Goal: Information Seeking & Learning: Learn about a topic

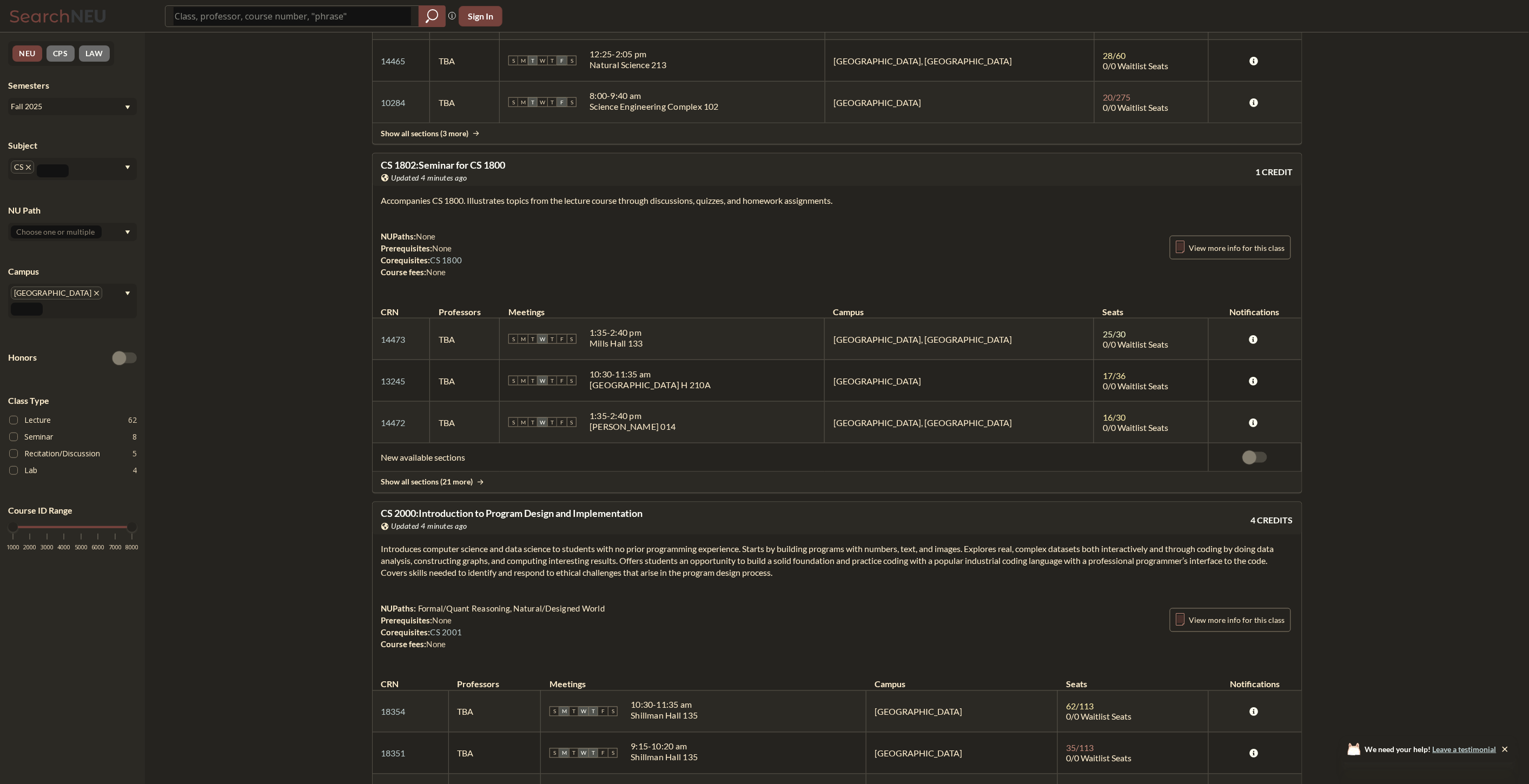
drag, startPoint x: 1379, startPoint y: 126, endPoint x: 1376, endPoint y: 131, distance: 5.8
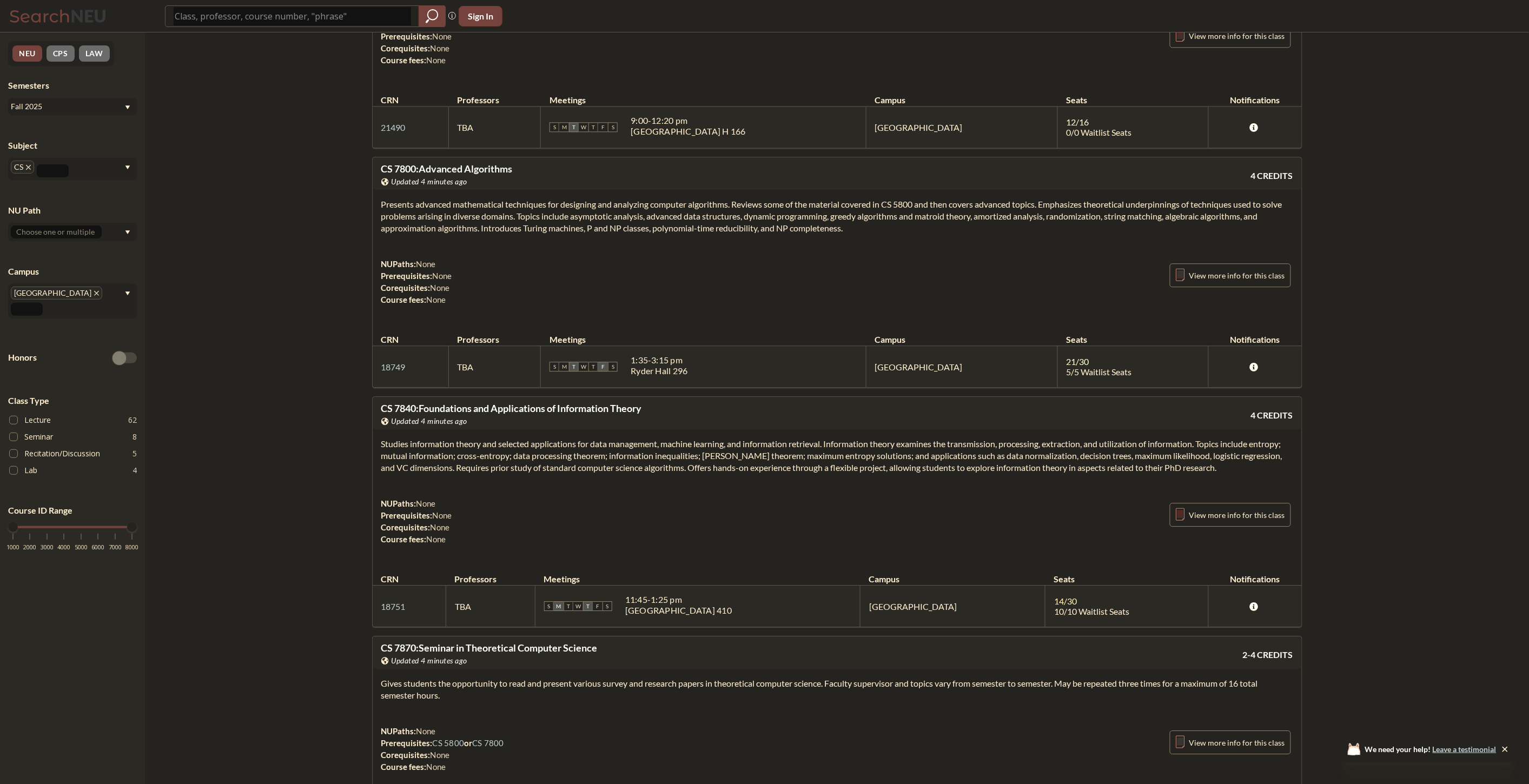
scroll to position [22824, 0]
drag, startPoint x: 695, startPoint y: 521, endPoint x: 394, endPoint y: 498, distance: 301.9
click at [393, 430] on div "CS 7840 : Foundations and Applications of Information Theory View this course o…" at bounding box center [837, 414] width 929 height 32
click at [499, 415] on span "CS 7840 : Foundations and Applications of Information Theory" at bounding box center [511, 409] width 261 height 12
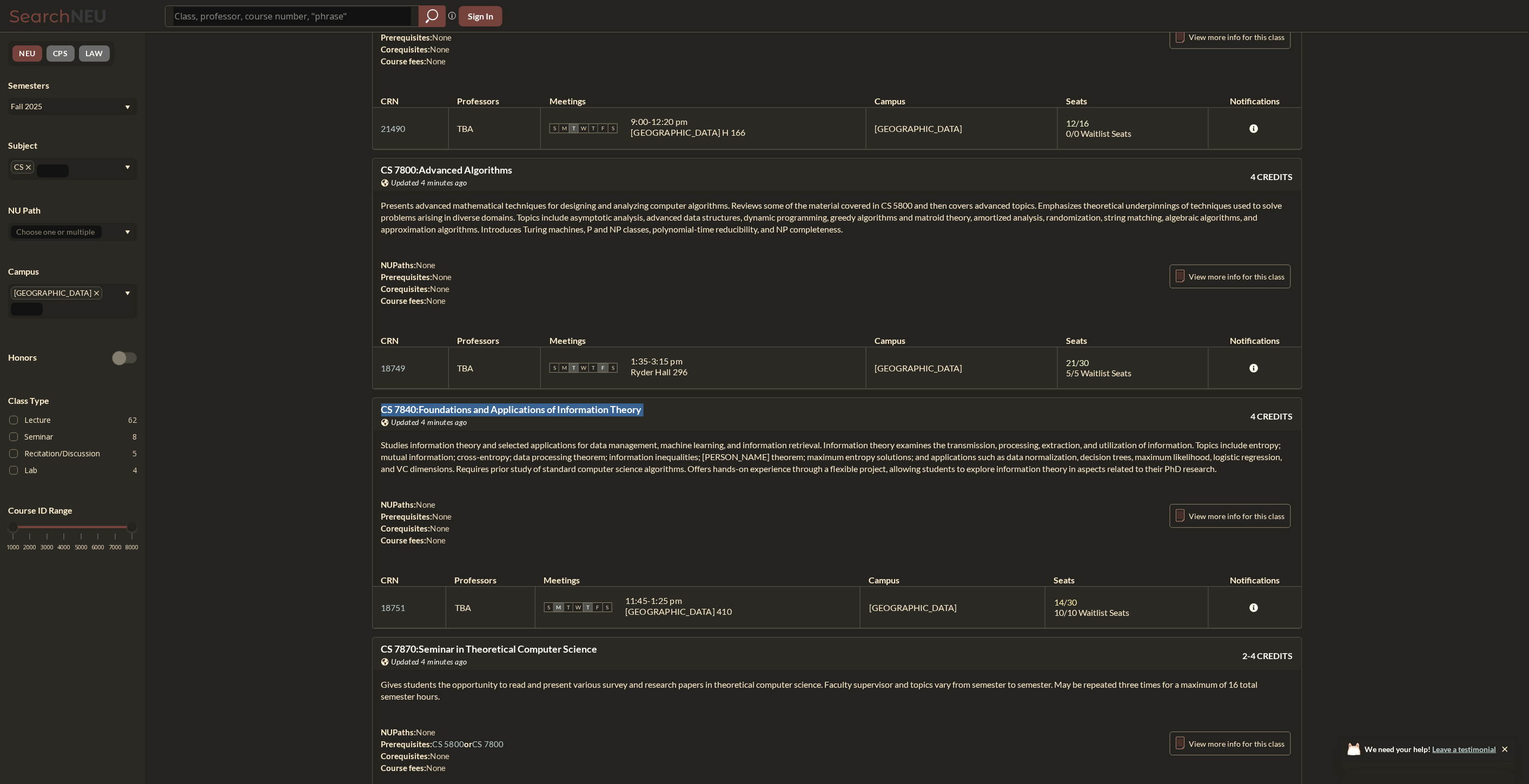
click at [499, 415] on span "CS 7840 : Foundations and Applications of Information Theory" at bounding box center [511, 409] width 261 height 12
click at [576, 428] on div "View this course on Banner. Updated 4 minutes ago" at bounding box center [609, 422] width 456 height 12
click at [599, 428] on div "View this course on Banner. Updated 4 minutes ago" at bounding box center [609, 422] width 456 height 12
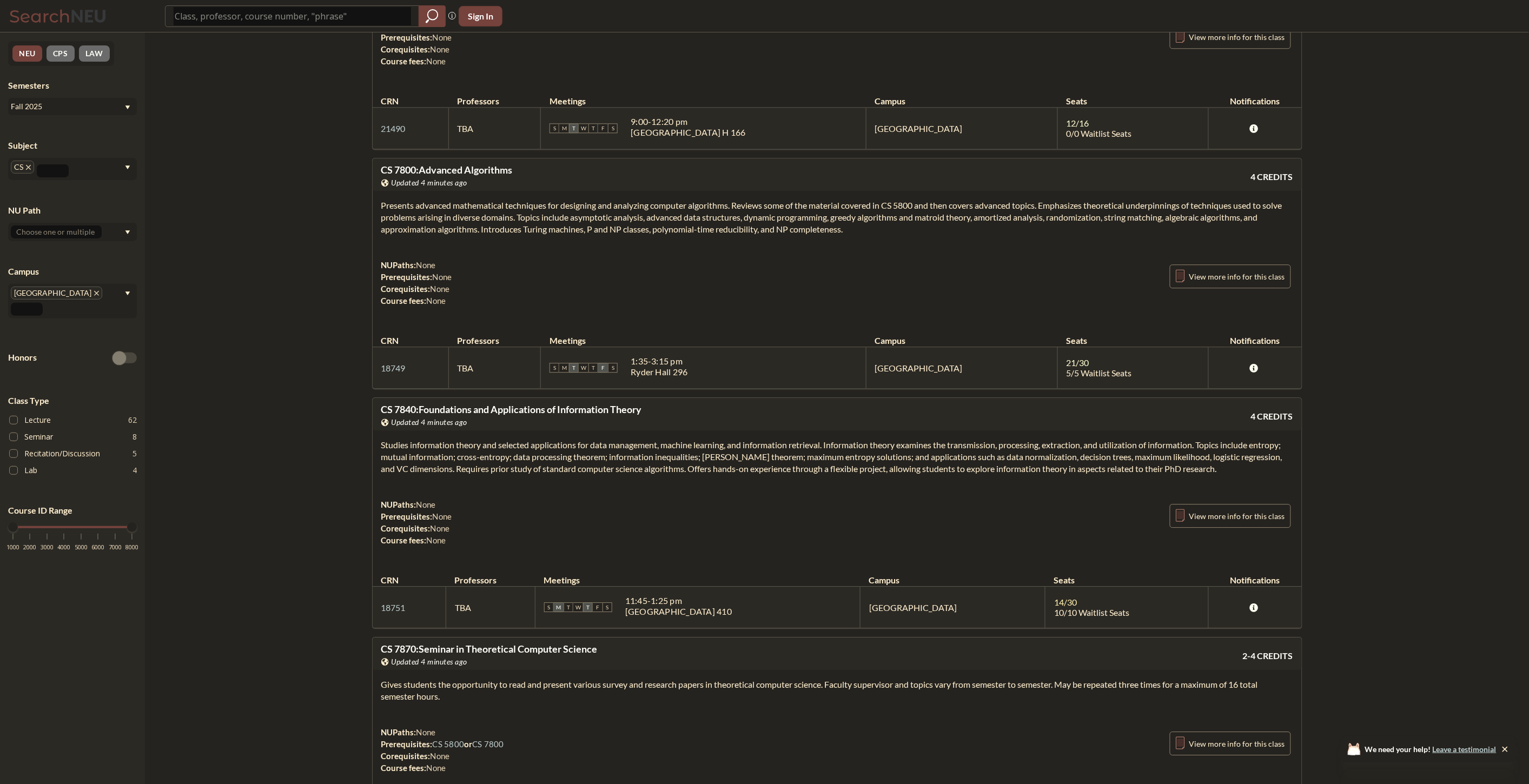
click at [599, 428] on div "View this course on Banner. Updated 4 minutes ago" at bounding box center [609, 422] width 456 height 12
click at [601, 415] on span "CS 7840 : Foundations and Applications of Information Theory" at bounding box center [511, 409] width 261 height 12
click at [728, 428] on div "View this course on Banner. Updated 4 minutes ago" at bounding box center [609, 422] width 456 height 12
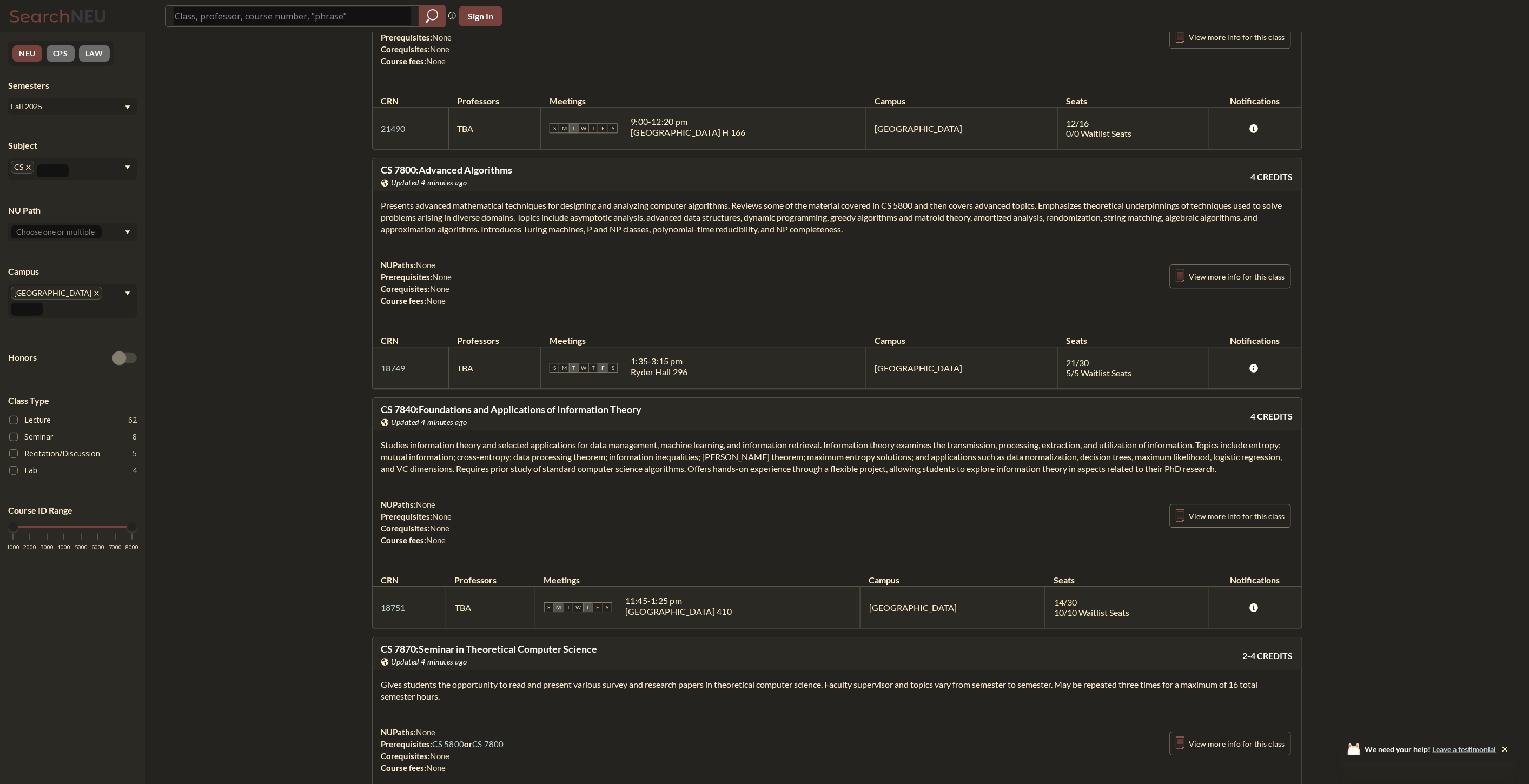
click at [728, 428] on div "View this course on Banner. Updated 4 minutes ago" at bounding box center [609, 422] width 456 height 12
click at [688, 428] on div "View this course on Banner. Updated 4 minutes ago" at bounding box center [609, 422] width 456 height 12
click at [688, 428] on div "CS 7840 : Foundations and Applications of Information Theory View this course o…" at bounding box center [609, 416] width 456 height 24
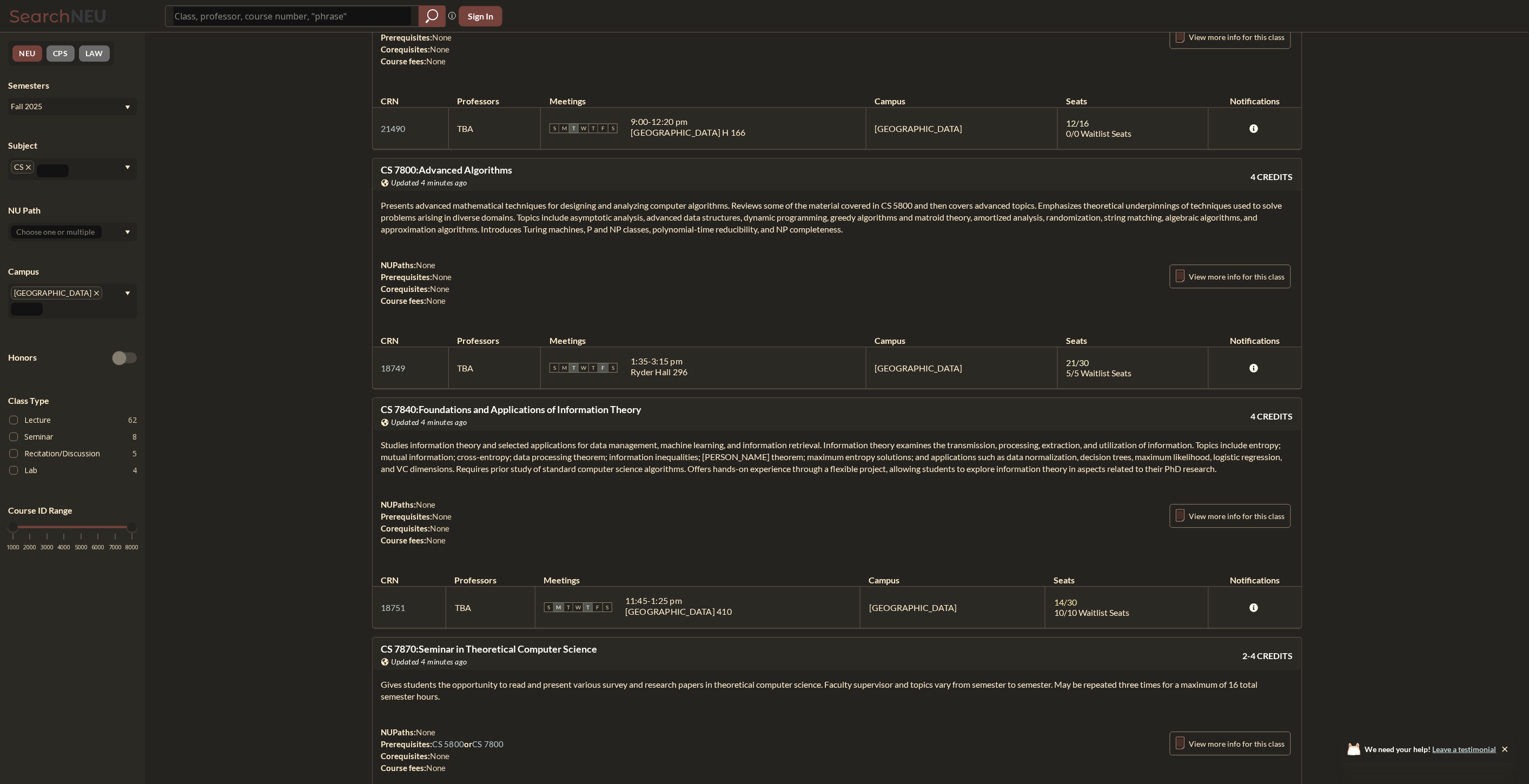
click at [688, 428] on div "CS 7840 : Foundations and Applications of Information Theory View this course o…" at bounding box center [609, 416] width 456 height 24
click at [723, 428] on div "CS 7840 : Foundations and Applications of Information Theory View this course o…" at bounding box center [609, 416] width 456 height 24
click at [730, 475] on section "Studies information theory and selected applications for data management, machi…" at bounding box center [837, 456] width 912 height 36
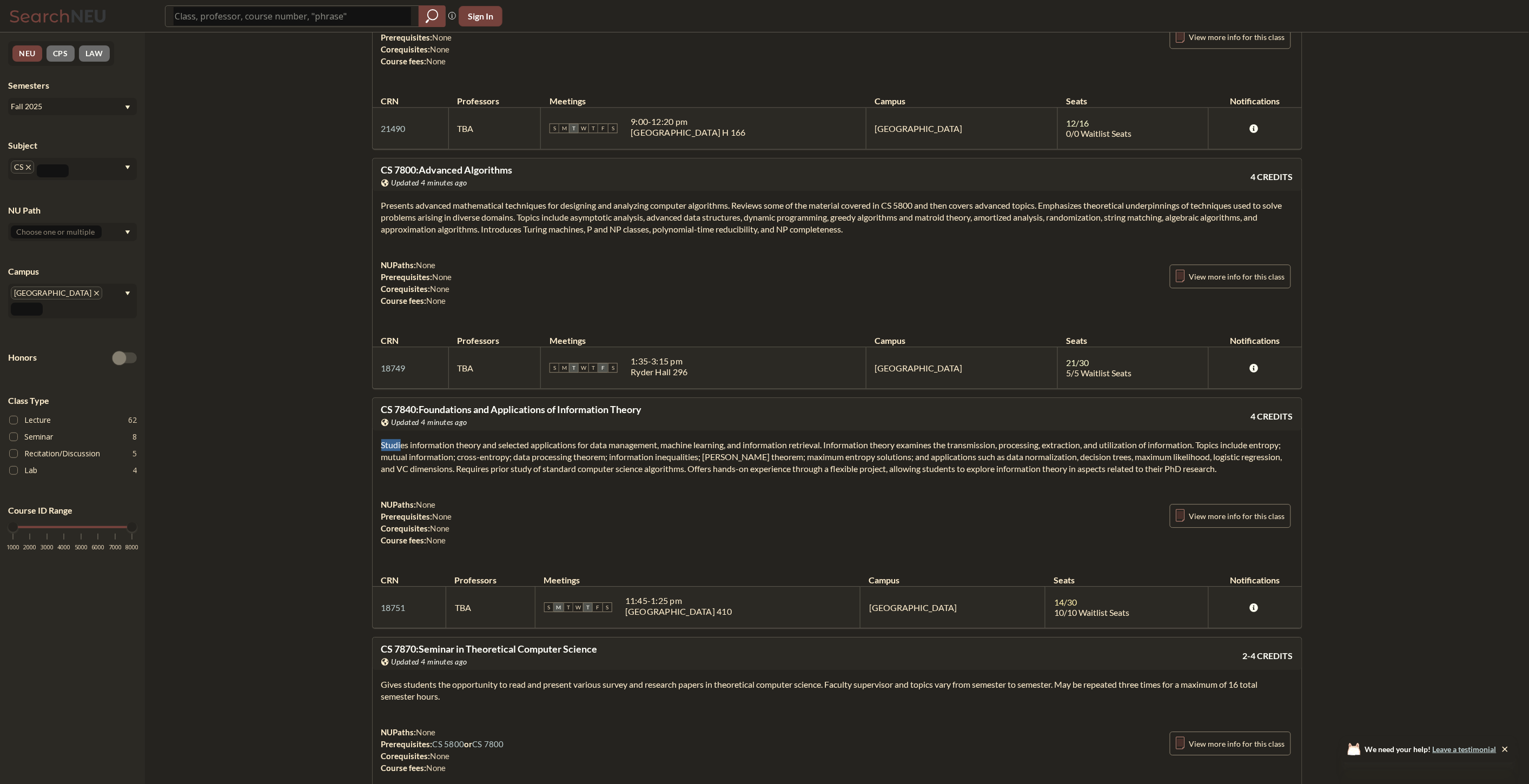
click at [730, 475] on section "Studies information theory and selected applications for data management, machi…" at bounding box center [837, 456] width 912 height 36
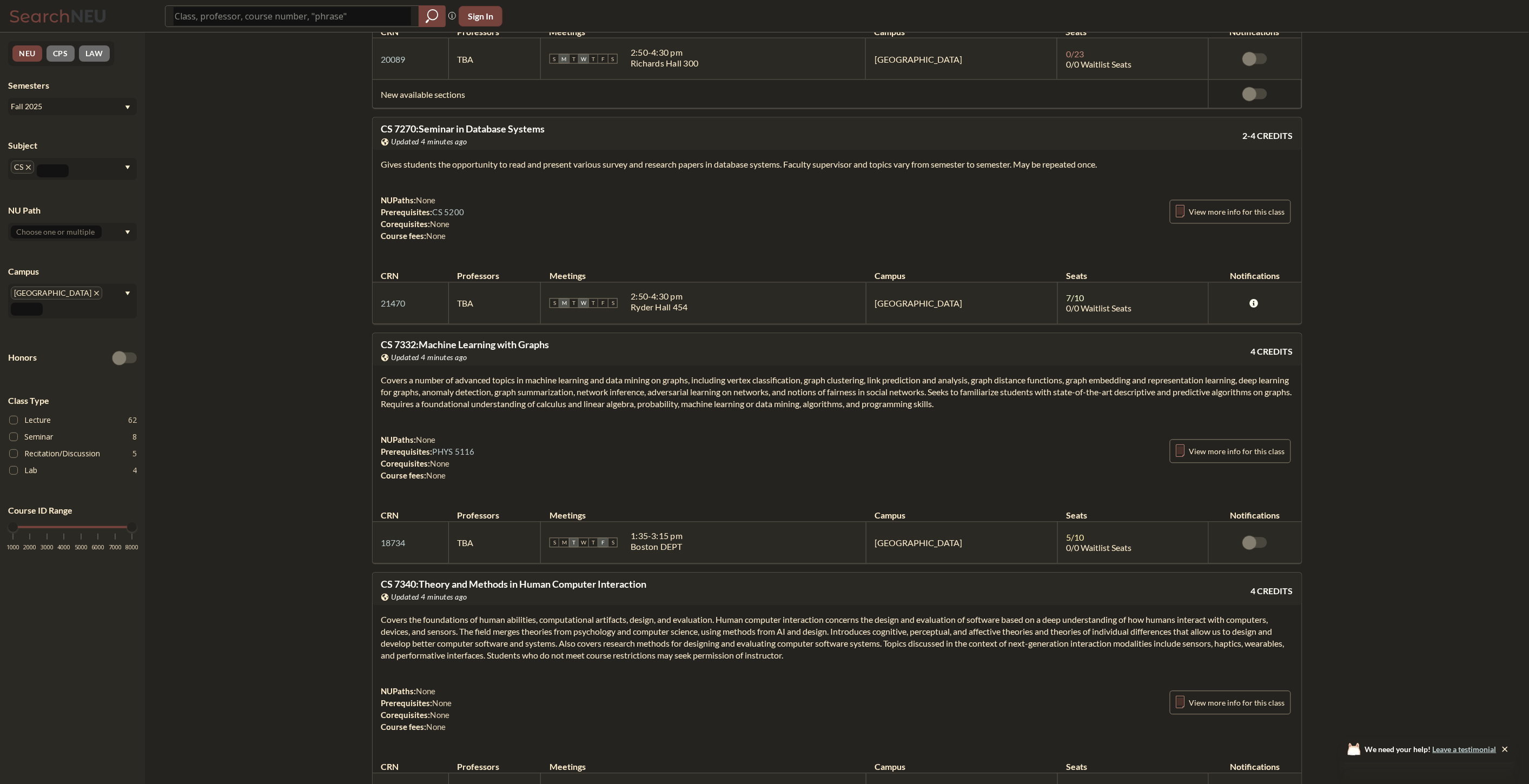
scroll to position [20422, 0]
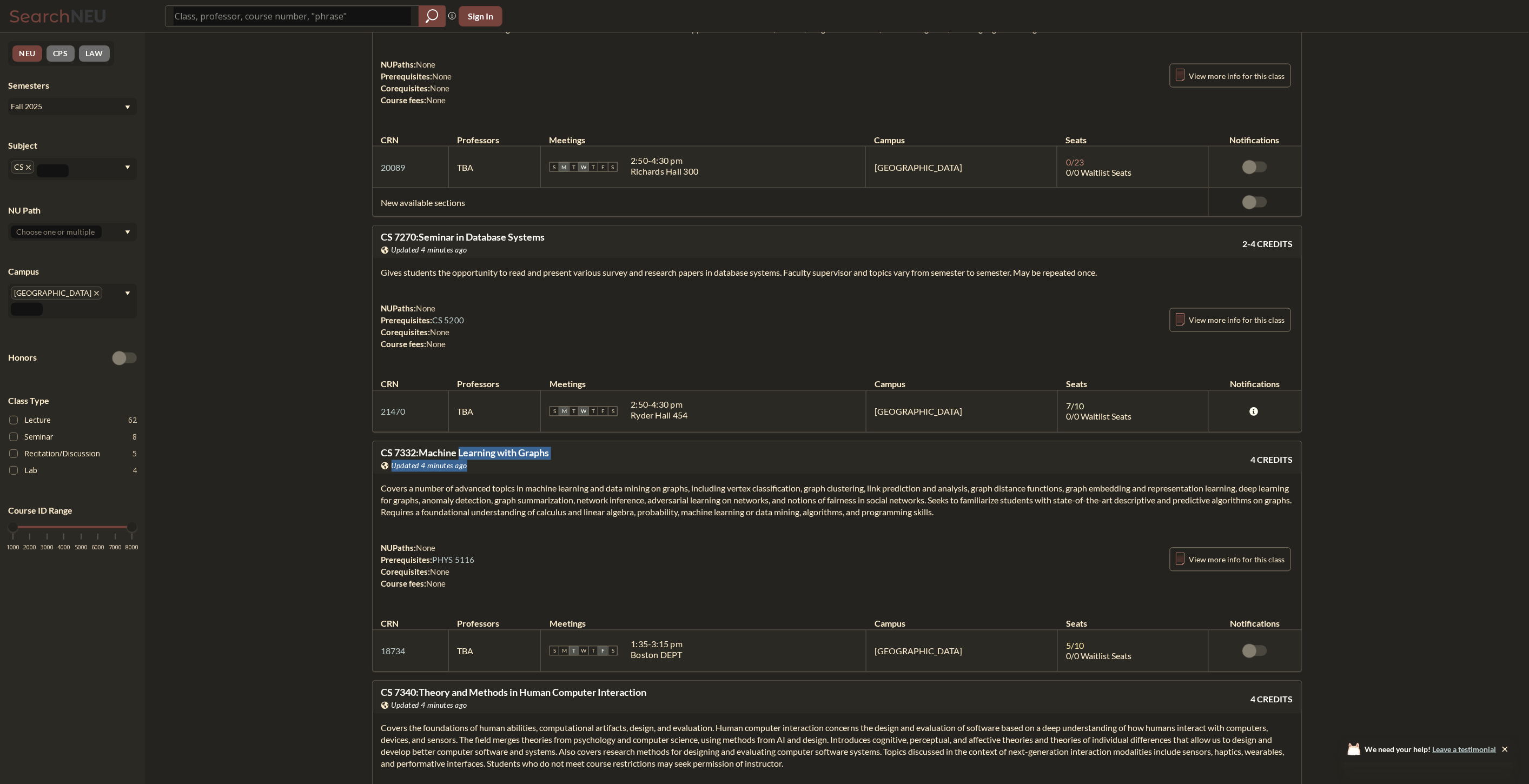
drag, startPoint x: 609, startPoint y: 543, endPoint x: 455, endPoint y: 538, distance: 154.1
click at [455, 472] on div "CS 7332 : Machine Learning with Graphs View this course on Banner. Updated 4 mi…" at bounding box center [609, 460] width 456 height 24
click at [609, 472] on div "CS 7332 : Machine Learning with Graphs View this course on Banner. Updated 4 mi…" at bounding box center [609, 460] width 456 height 24
drag, startPoint x: 609, startPoint y: 538, endPoint x: 380, endPoint y: 528, distance: 229.2
click at [380, 474] on div "CS 7332 : Machine Learning with Graphs View this course on Banner. Updated 4 mi…" at bounding box center [837, 458] width 929 height 32
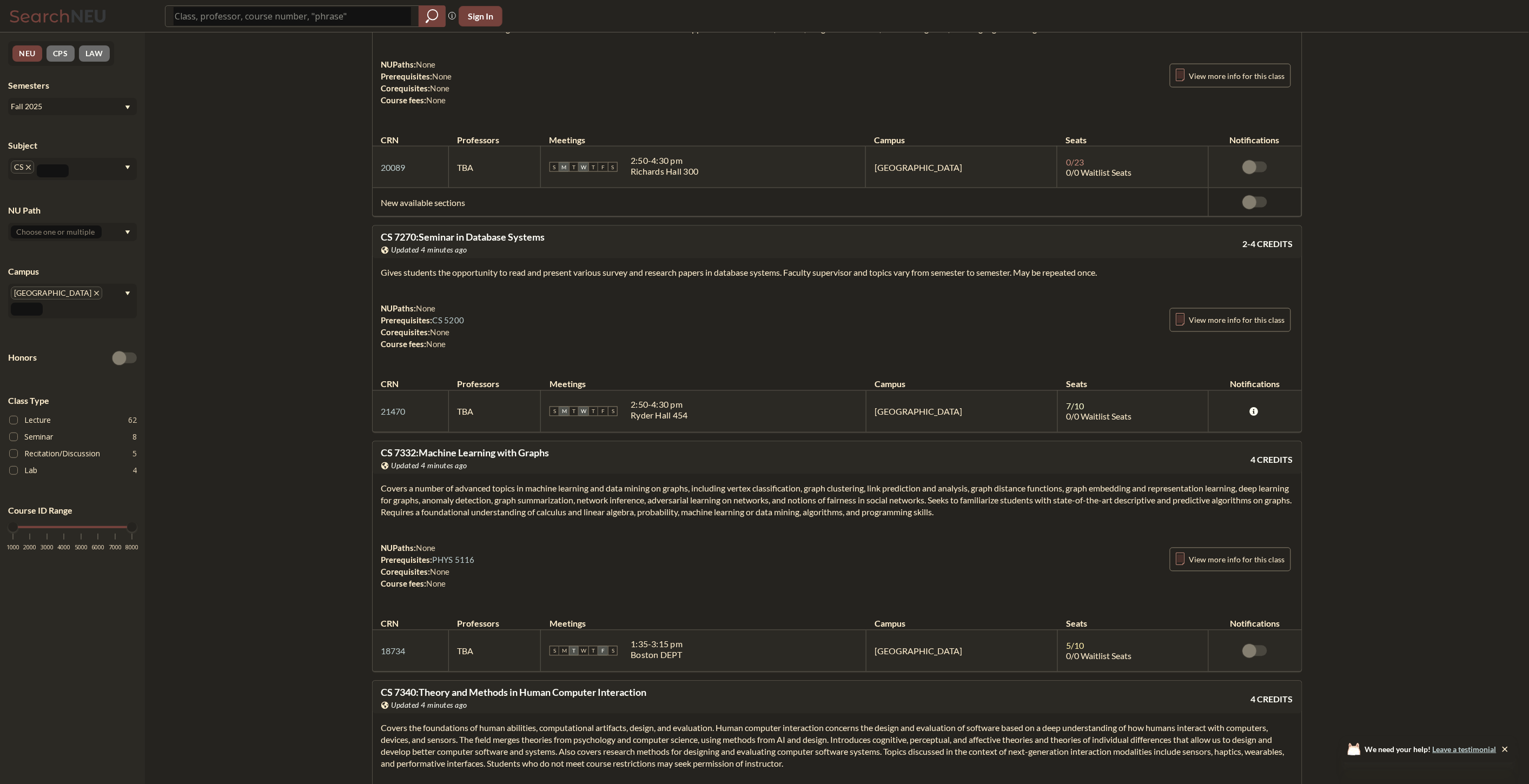
click at [611, 519] on section "Covers a number of advanced topics in machine learning and data mining on graph…" at bounding box center [837, 500] width 912 height 36
click at [534, 519] on section "Covers a number of advanced topics in machine learning and data mining on graph…" at bounding box center [837, 500] width 912 height 36
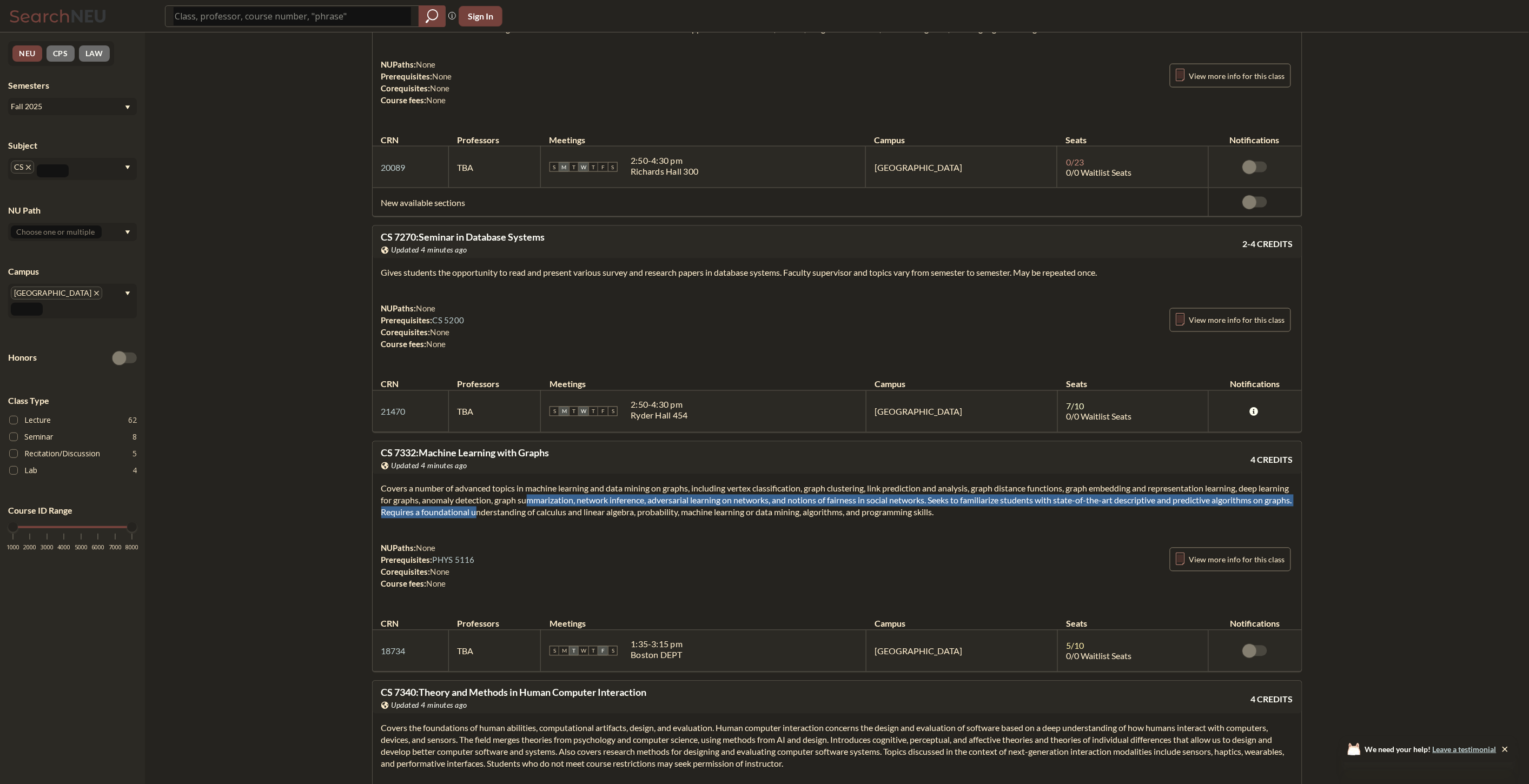
click at [541, 519] on section "Covers a number of advanced topics in machine learning and data mining on graph…" at bounding box center [837, 500] width 912 height 36
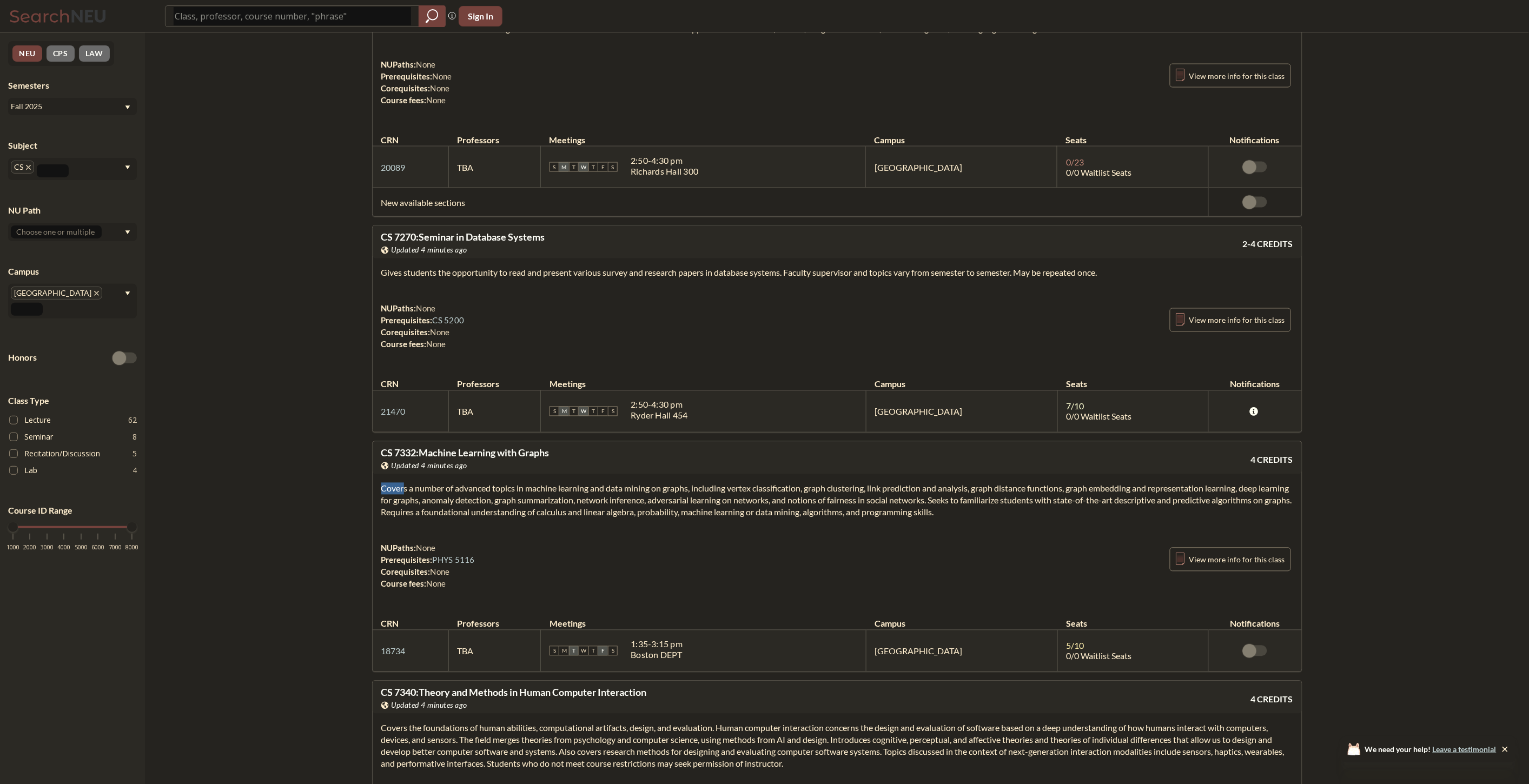
click at [541, 519] on section "Covers a number of advanced topics in machine learning and data mining on graph…" at bounding box center [837, 500] width 912 height 36
click at [543, 519] on section "Covers a number of advanced topics in machine learning and data mining on graph…" at bounding box center [837, 500] width 912 height 36
click at [520, 519] on section "Covers a number of advanced topics in machine learning and data mining on graph…" at bounding box center [837, 500] width 912 height 36
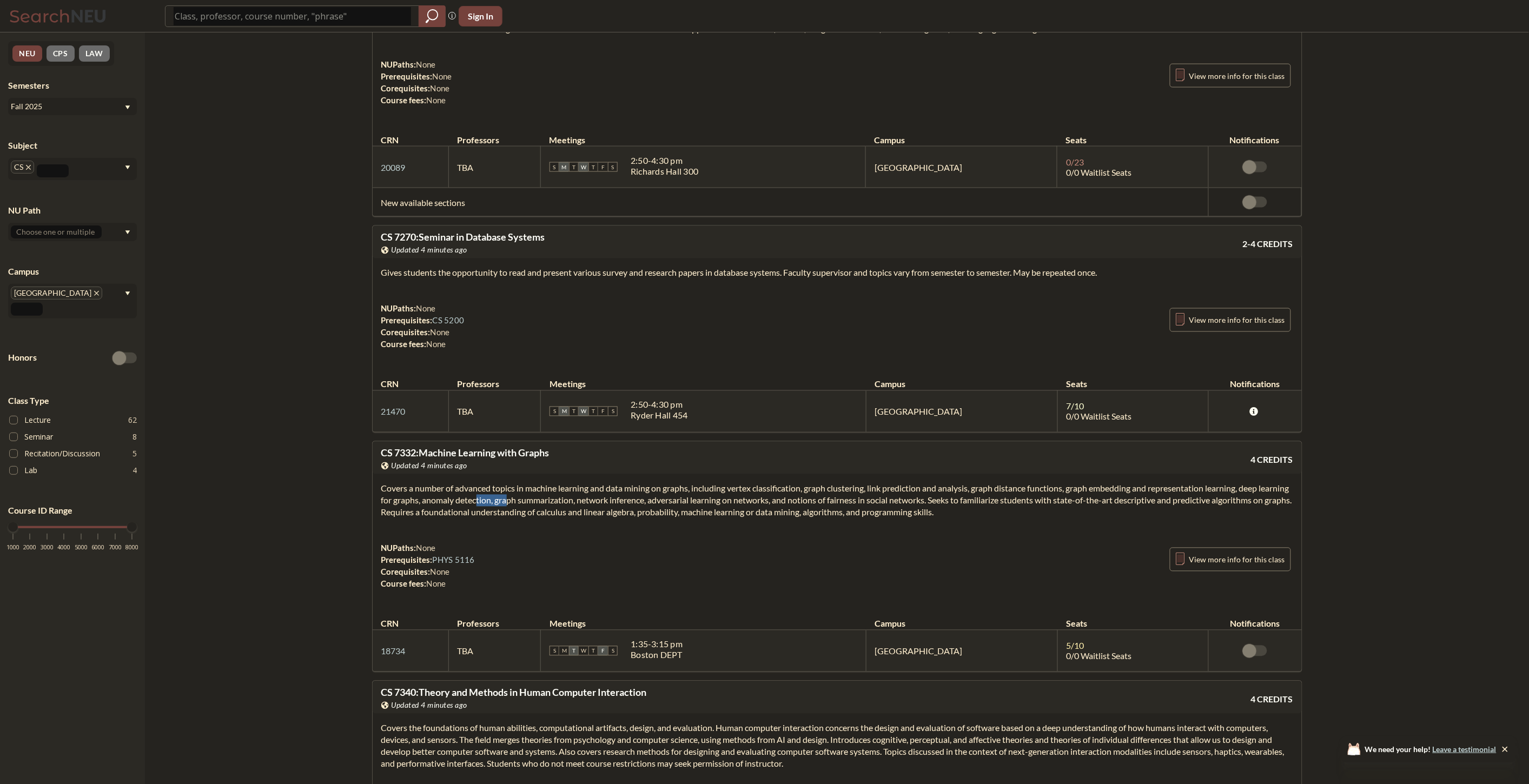
click at [520, 519] on section "Covers a number of advanced topics in machine learning and data mining on graph…" at bounding box center [837, 500] width 912 height 36
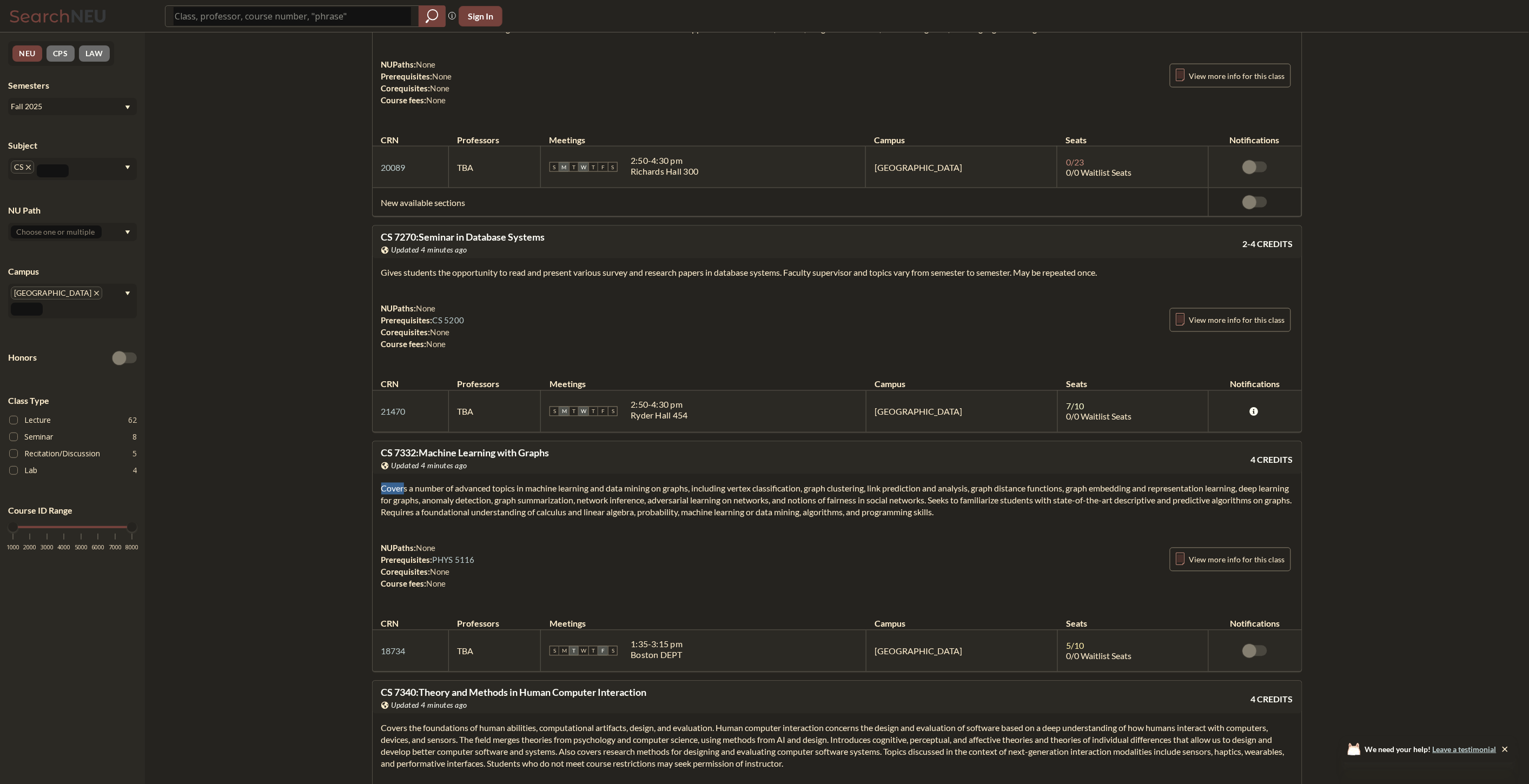
click at [553, 519] on section "Covers a number of advanced topics in machine learning and data mining on graph…" at bounding box center [837, 500] width 912 height 36
click at [632, 519] on section "Covers a number of advanced topics in machine learning and data mining on graph…" at bounding box center [837, 500] width 912 height 36
drag, startPoint x: 770, startPoint y: 747, endPoint x: 521, endPoint y: 703, distance: 252.9
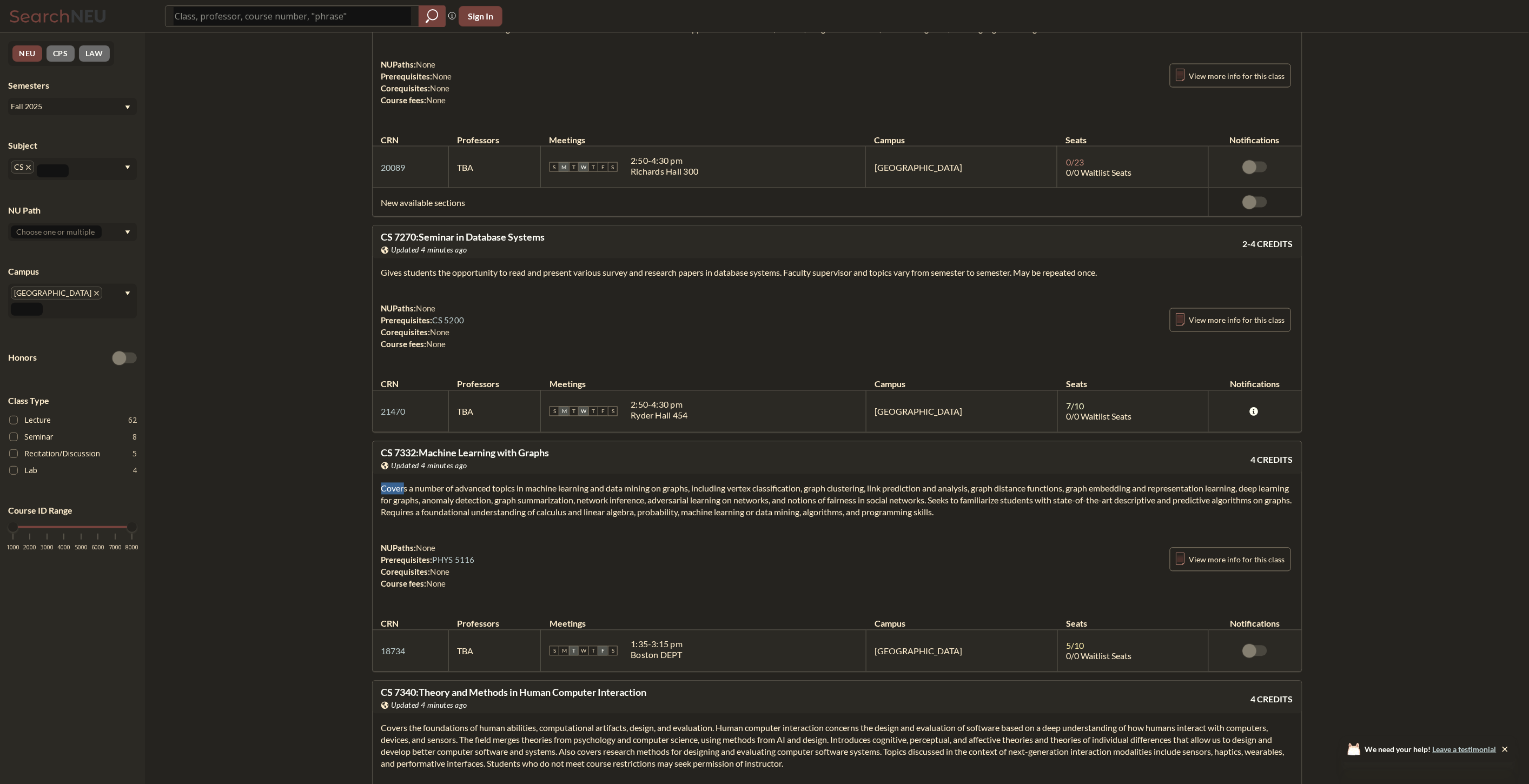
click at [521, 671] on table "CRN Professors Meetings Campus Seats Notifications 18734 View this section on B…" at bounding box center [837, 639] width 929 height 64
click at [786, 590] on div "NUPaths: None Prerequisites: PHYS 5116 Corequisites: None Course fees: None Vie…" at bounding box center [837, 566] width 912 height 47
click at [730, 519] on section "Covers a number of advanced topics in machine learning and data mining on graph…" at bounding box center [837, 500] width 912 height 36
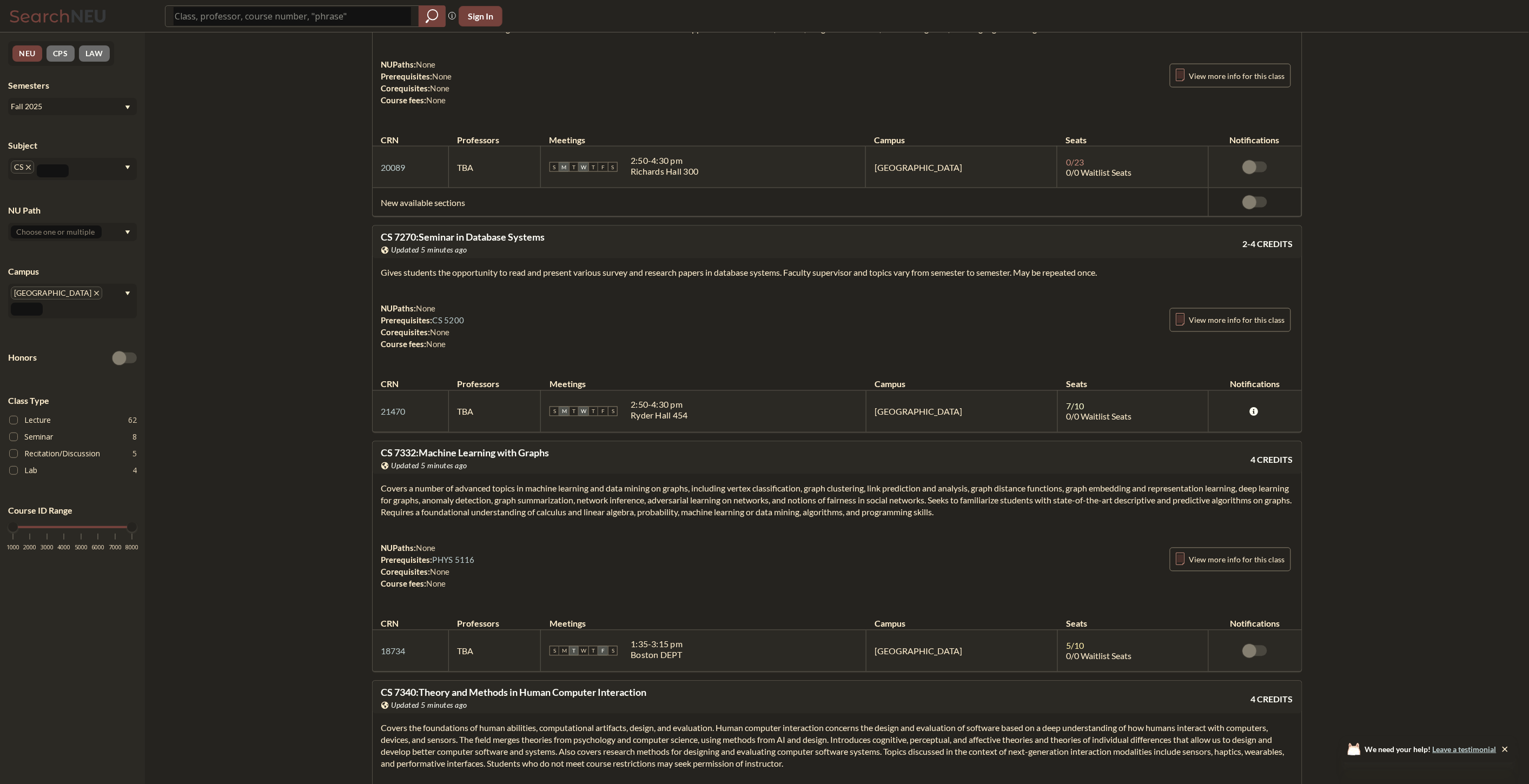
click at [453, 565] on link "PHYS 5116" at bounding box center [453, 560] width 42 height 9
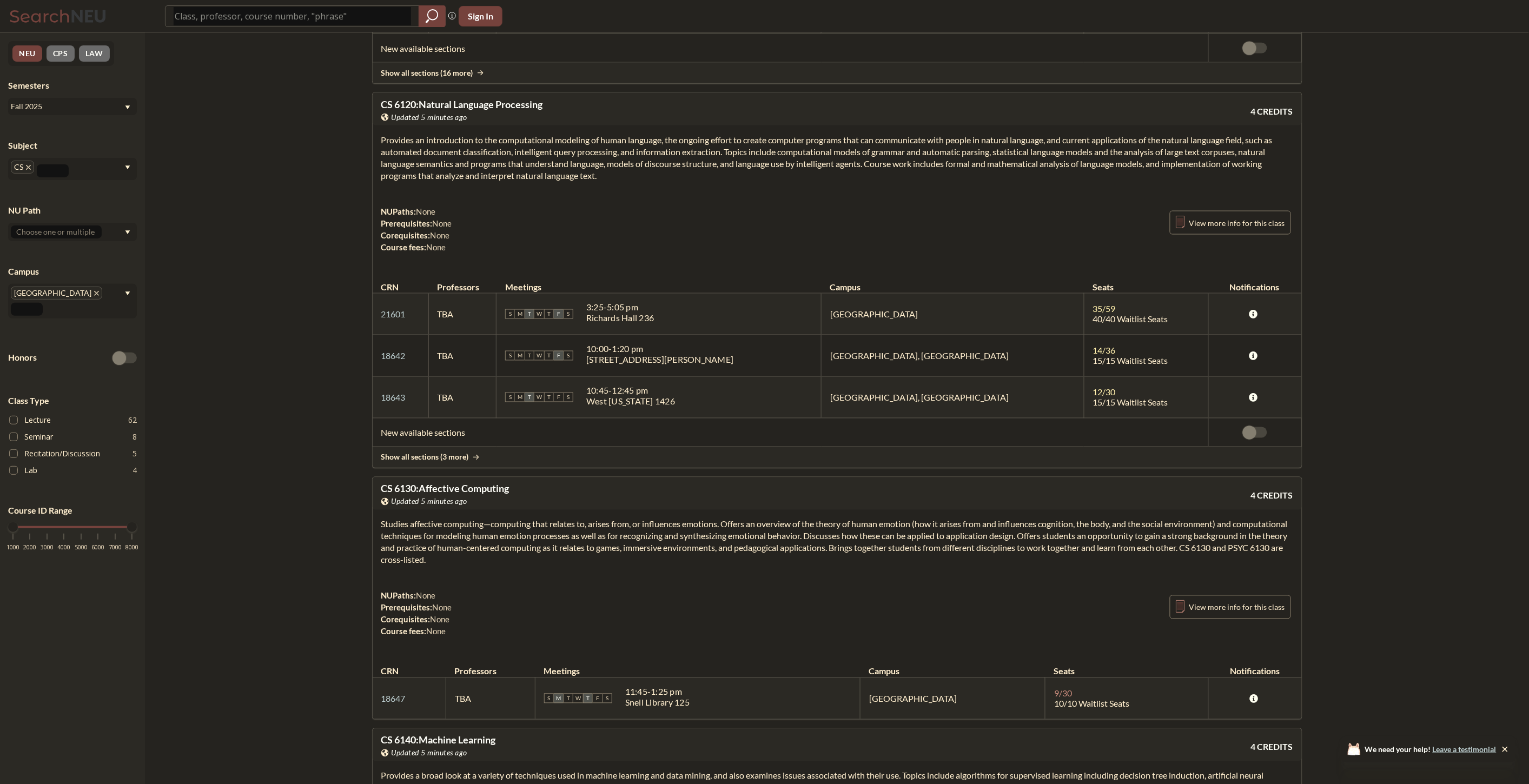
scroll to position [16398, 0]
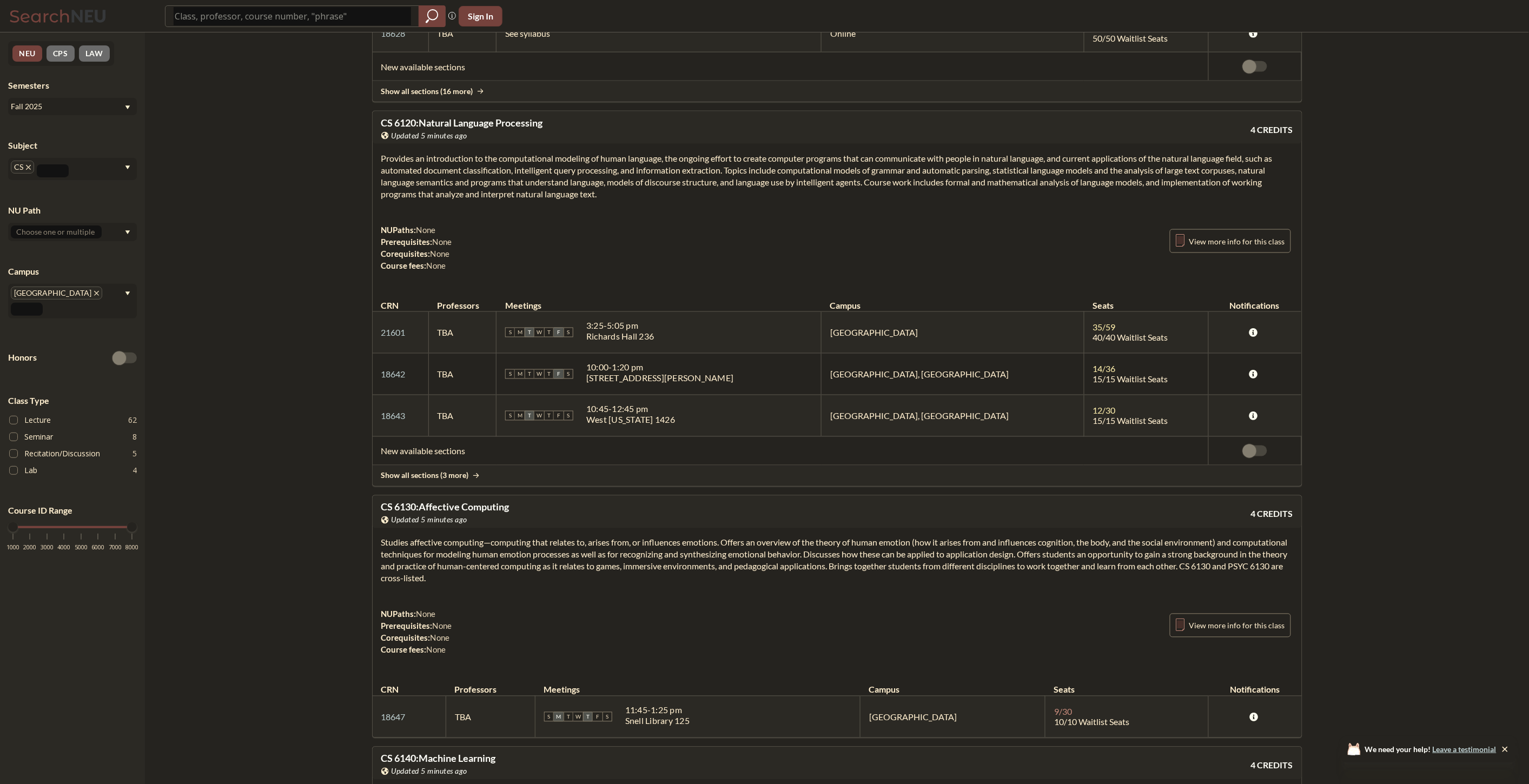
click at [550, 200] on section "Provides an introduction to the computational modeling of human language, the o…" at bounding box center [837, 176] width 912 height 47
click at [586, 200] on section "Provides an introduction to the computational modeling of human language, the o…" at bounding box center [837, 176] width 912 height 47
click at [629, 200] on section "Provides an introduction to the computational modeling of human language, the o…" at bounding box center [837, 176] width 912 height 47
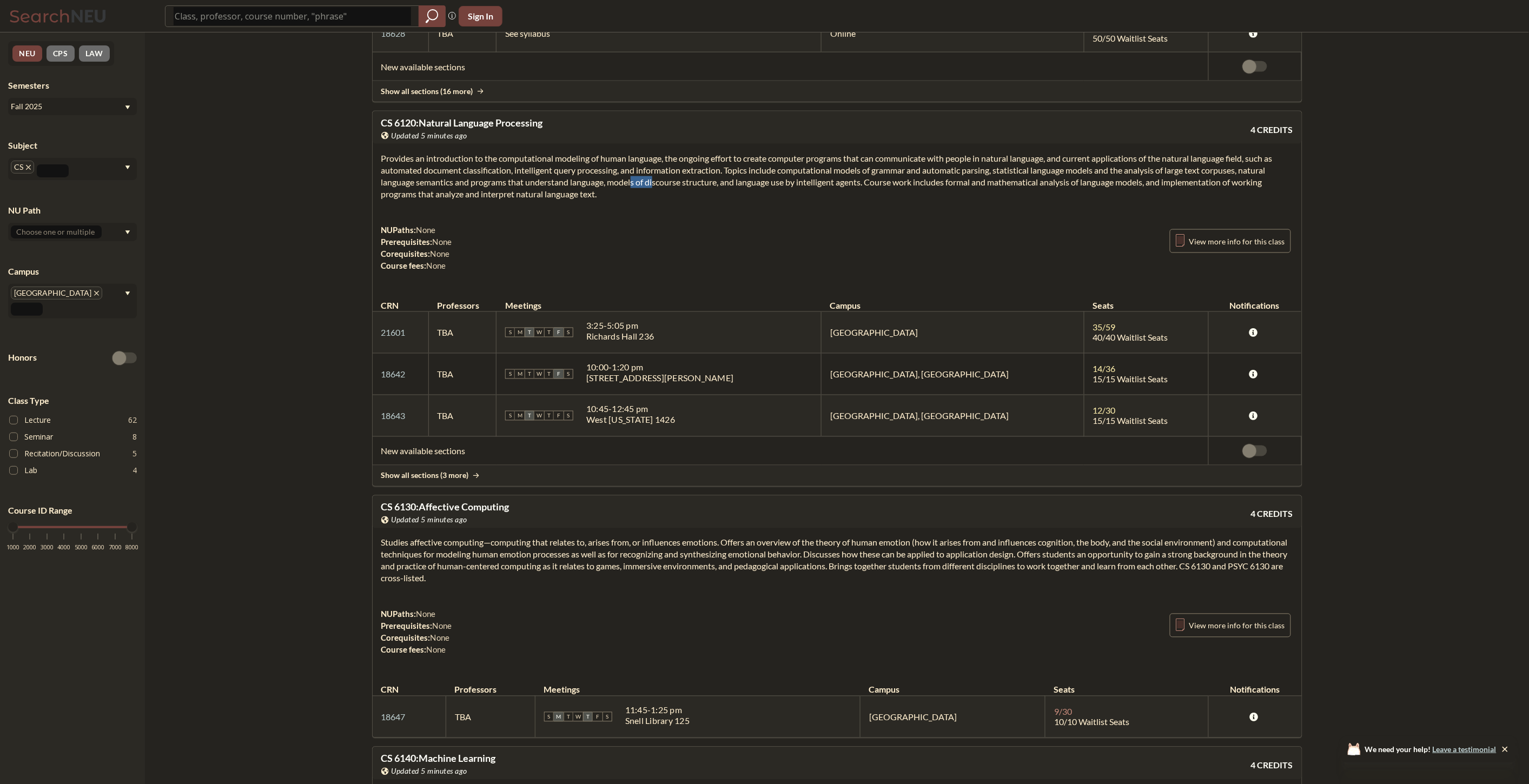
click at [629, 200] on section "Provides an introduction to the computational modeling of human language, the o…" at bounding box center [837, 176] width 912 height 47
click at [697, 200] on section "Provides an introduction to the computational modeling of human language, the o…" at bounding box center [837, 176] width 912 height 47
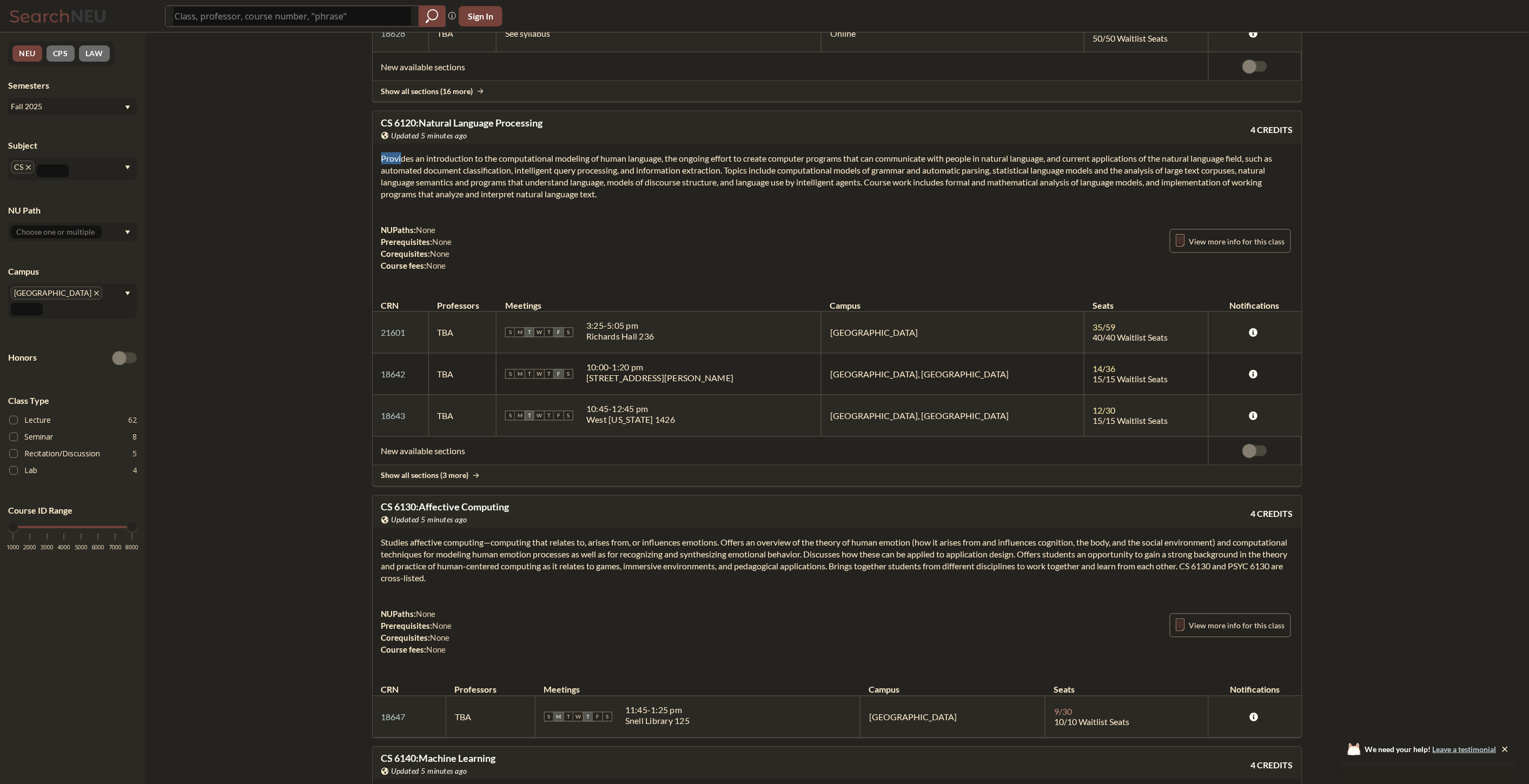
click at [592, 200] on section "Provides an introduction to the computational modeling of human language, the o…" at bounding box center [837, 176] width 912 height 47
click at [538, 200] on section "Provides an introduction to the computational modeling of human language, the o…" at bounding box center [837, 176] width 912 height 47
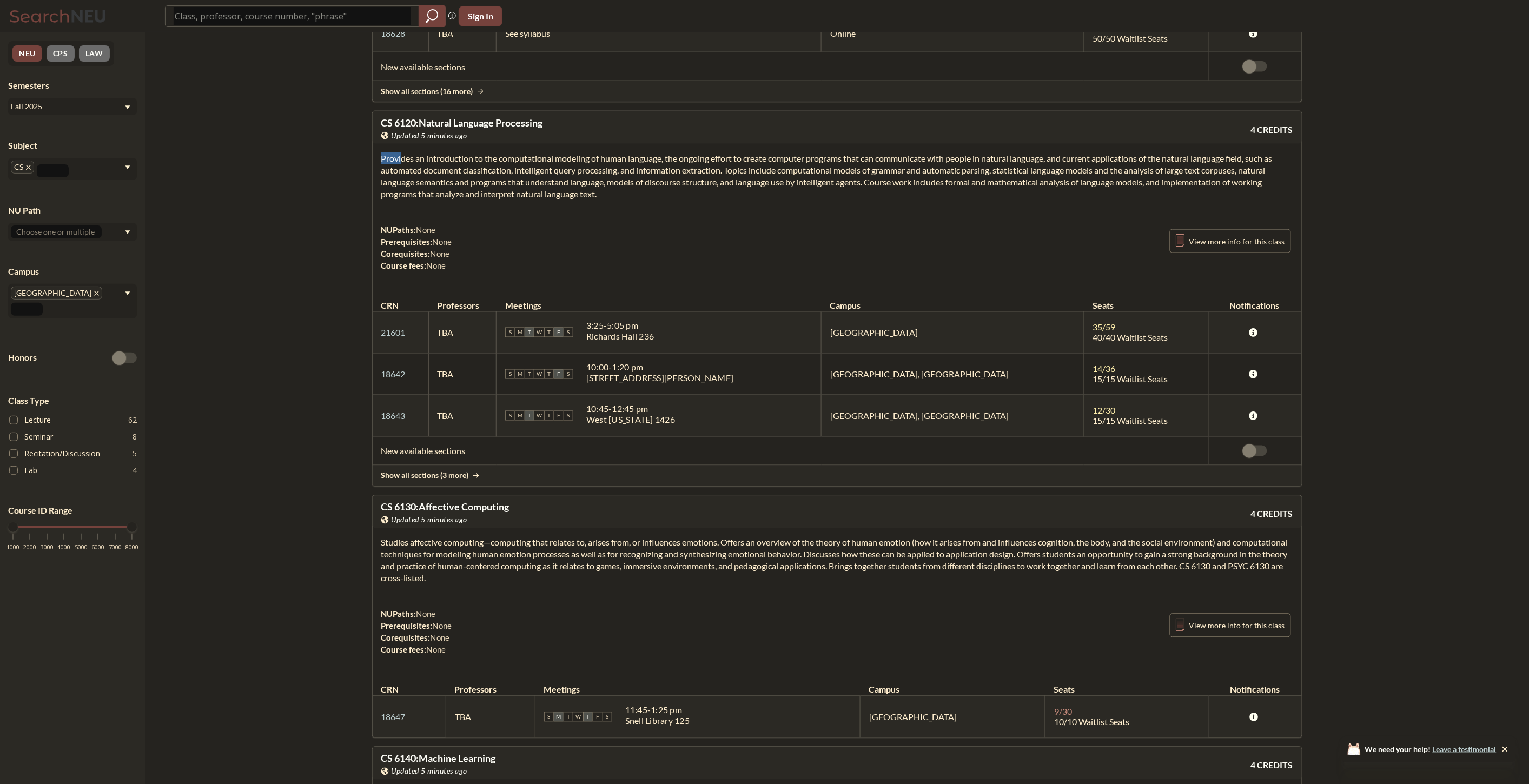
click at [538, 200] on section "Provides an introduction to the computational modeling of human language, the o…" at bounding box center [837, 176] width 912 height 47
click at [493, 200] on section "Provides an introduction to the computational modeling of human language, the o…" at bounding box center [837, 176] width 912 height 47
click at [491, 200] on section "Provides an introduction to the computational modeling of human language, the o…" at bounding box center [837, 176] width 912 height 47
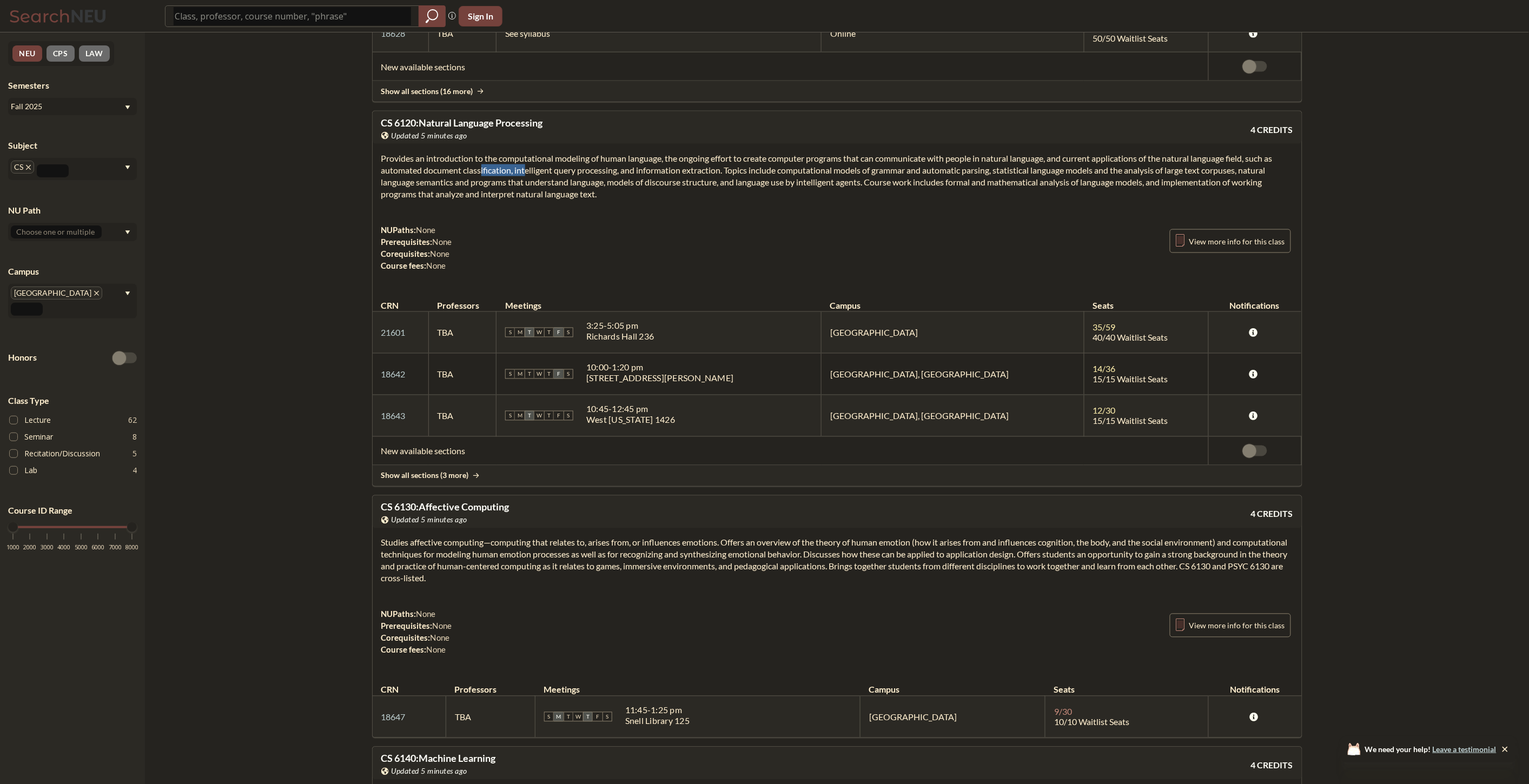
click at [491, 200] on section "Provides an introduction to the computational modeling of human language, the o…" at bounding box center [837, 176] width 912 height 47
click at [728, 200] on section "Provides an introduction to the computational modeling of human language, the o…" at bounding box center [837, 176] width 912 height 47
drag, startPoint x: 728, startPoint y: 230, endPoint x: 1071, endPoint y: 218, distance: 343.2
click at [1071, 200] on section "Provides an introduction to the computational modeling of human language, the o…" at bounding box center [837, 176] width 912 height 47
copy section "current applications of the natural language field, such as automated document …"
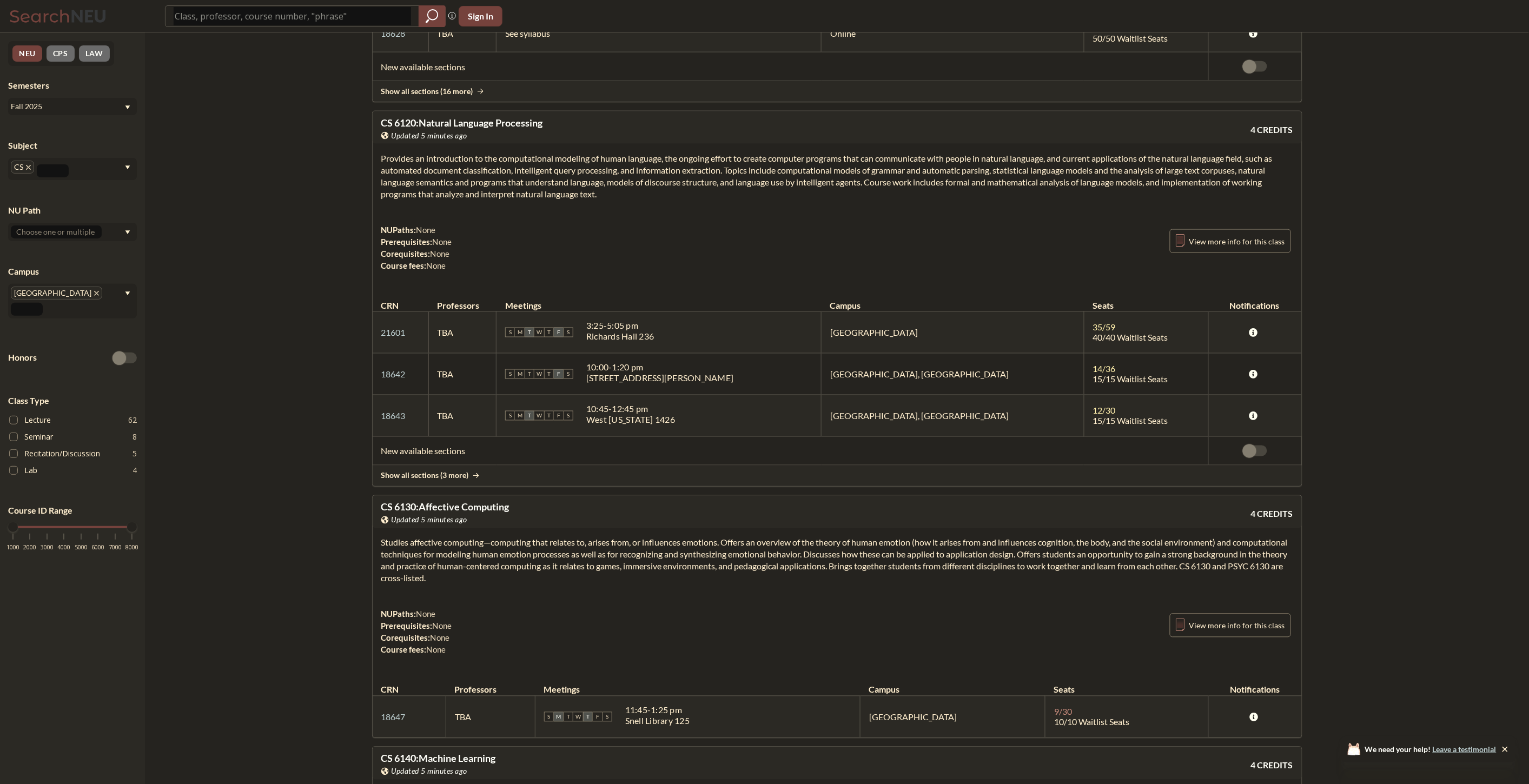
click at [709, 200] on section "Provides an introduction to the computational modeling of human language, the o…" at bounding box center [837, 176] width 912 height 47
copy section
